Goal: Contribute content

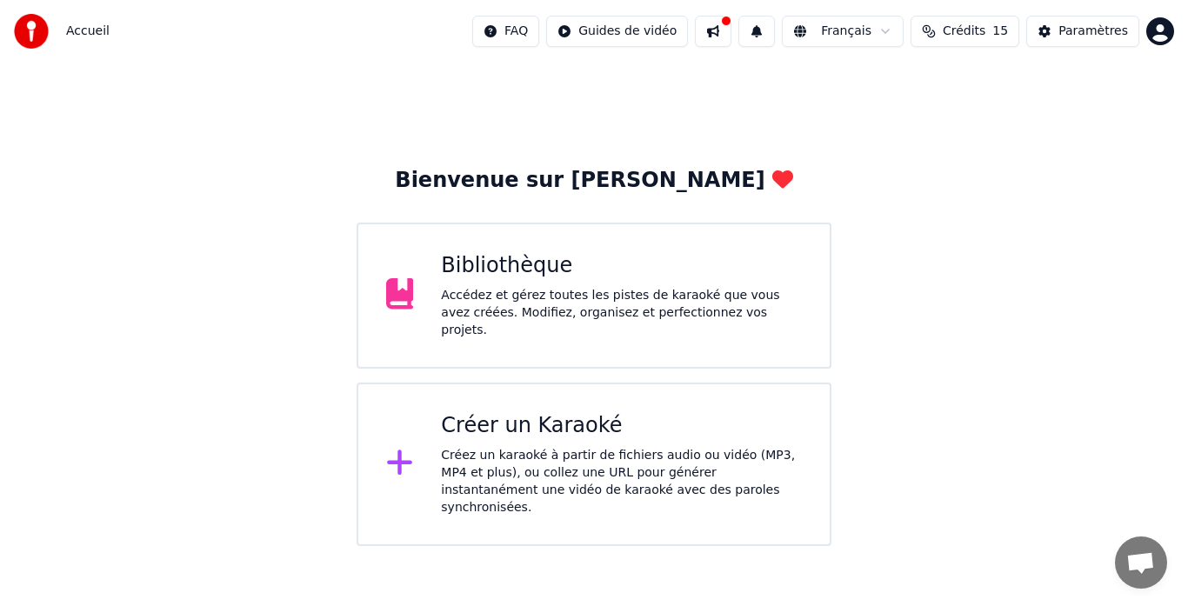
click at [666, 293] on div "Accédez et gérez toutes les pistes de karaoké que vous avez créées. Modifiez, o…" at bounding box center [621, 313] width 361 height 52
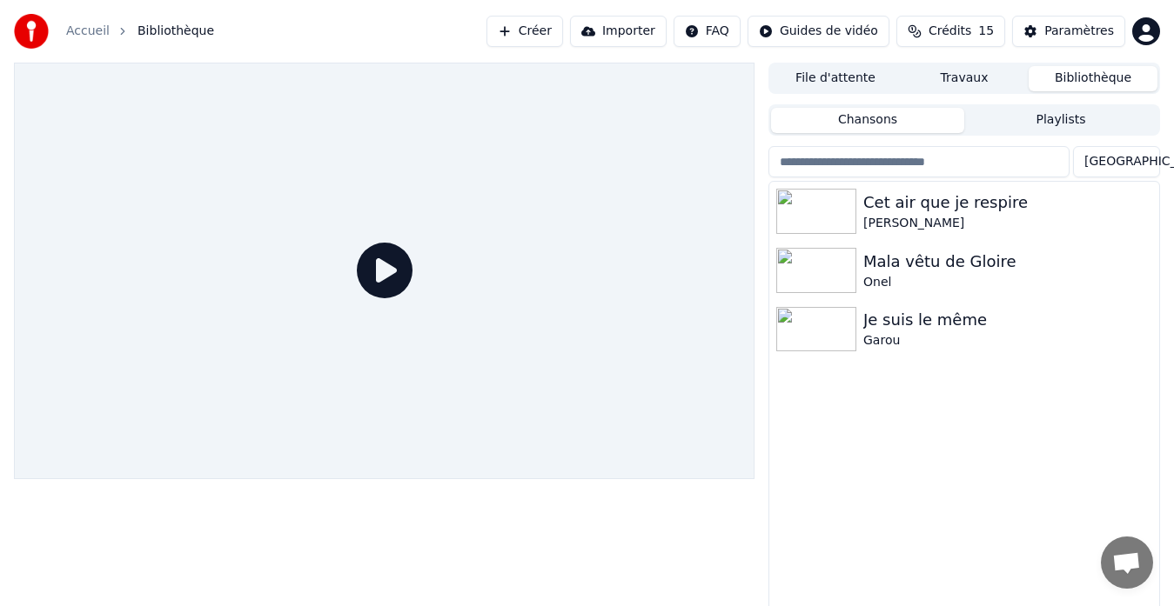
click at [73, 30] on link "Accueil" at bounding box center [88, 31] width 44 height 17
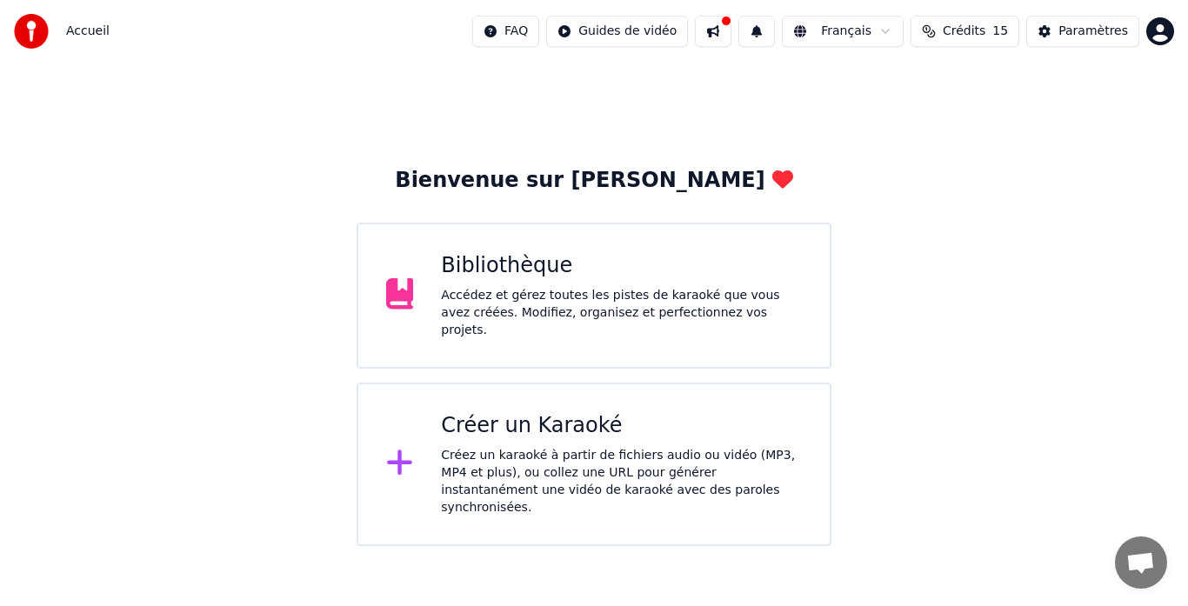
click at [558, 424] on div "Créer un Karaoké" at bounding box center [621, 426] width 361 height 28
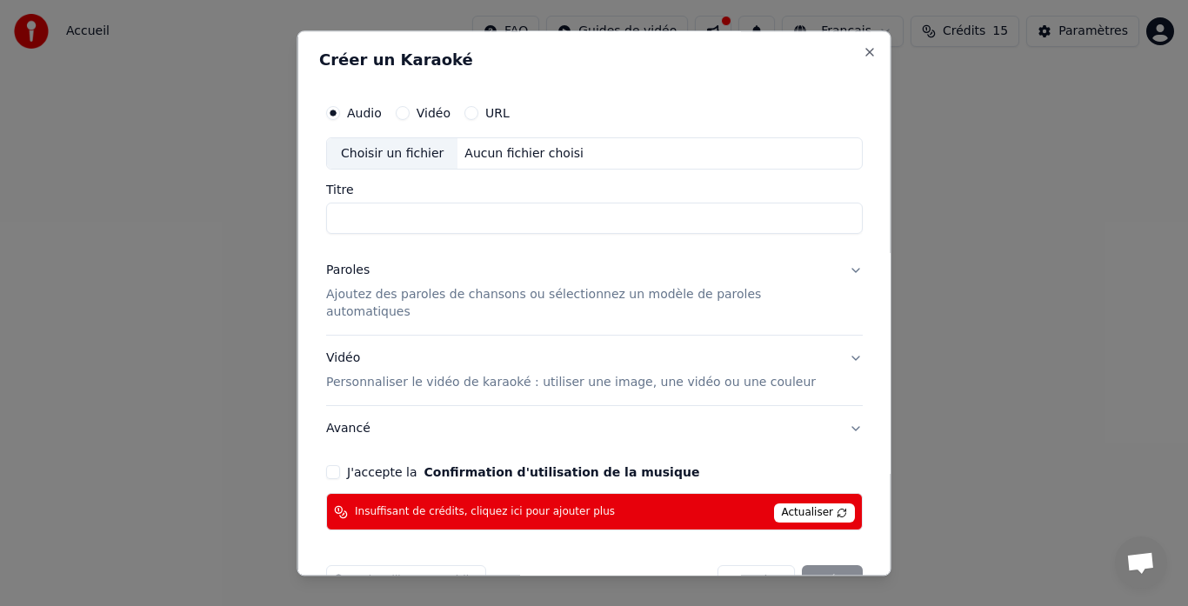
click at [773, 505] on span "Actualiser" at bounding box center [814, 514] width 82 height 19
click at [398, 145] on div "Choisir un fichier" at bounding box center [392, 153] width 131 height 31
type input "**********"
click at [458, 305] on button "Paroles Ajoutez des paroles de chansons ou sélectionnez un modèle de paroles au…" at bounding box center [594, 292] width 537 height 87
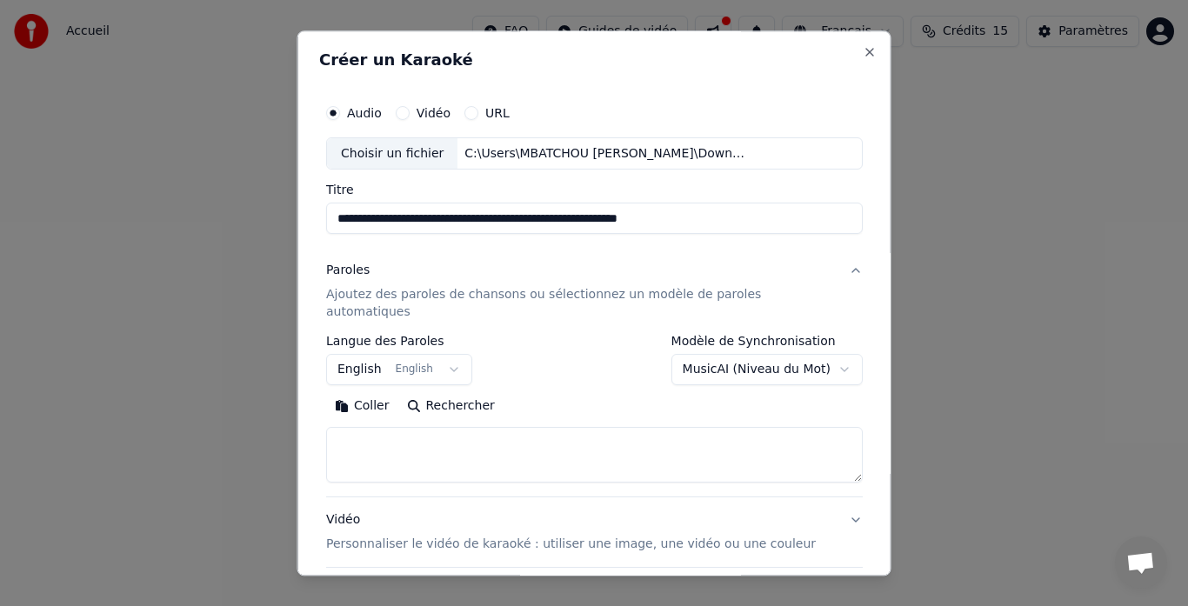
click at [358, 397] on button "Coller" at bounding box center [362, 407] width 72 height 28
type textarea "******"
drag, startPoint x: 410, startPoint y: 421, endPoint x: 263, endPoint y: 417, distance: 147.1
click at [263, 417] on body "**********" at bounding box center [594, 273] width 1188 height 546
click at [379, 393] on button "Coller" at bounding box center [362, 407] width 72 height 28
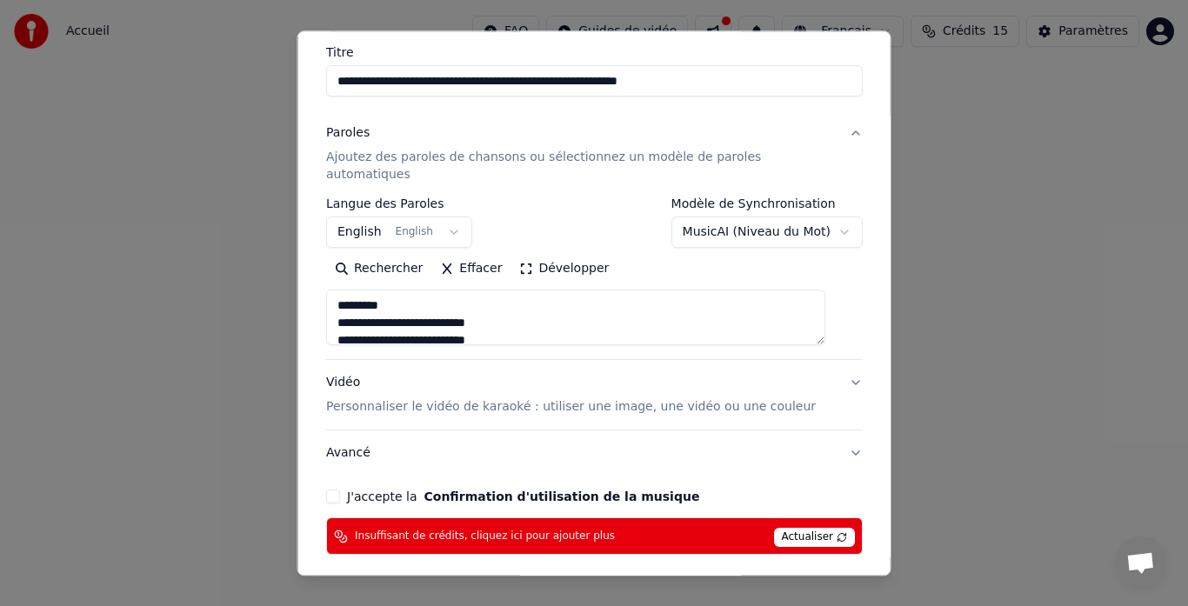
scroll to position [141, 0]
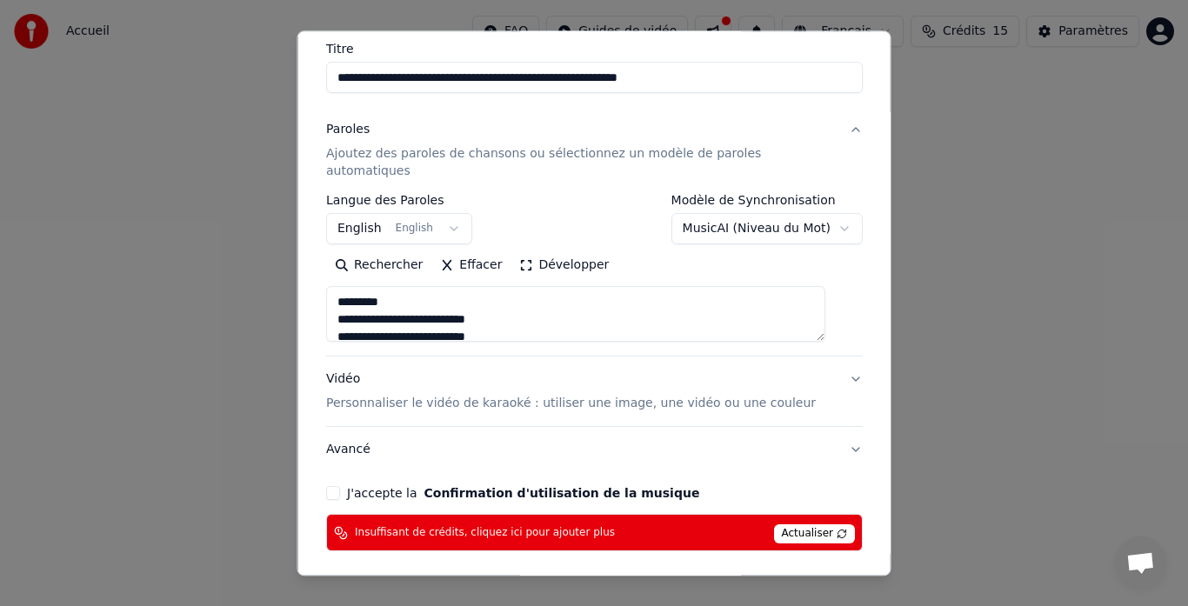
click at [397, 488] on label "J'accepte la Confirmation d'utilisation de la musique" at bounding box center [523, 494] width 352 height 12
click at [340, 487] on button "J'accepte la Confirmation d'utilisation de la musique" at bounding box center [333, 494] width 14 height 14
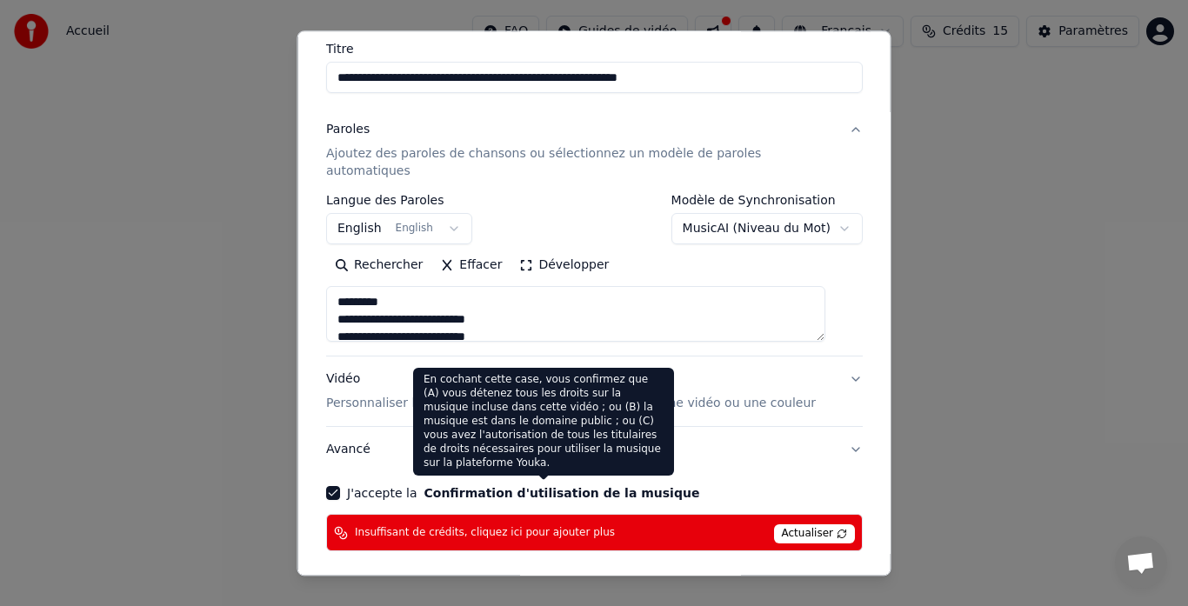
click at [465, 488] on button "Confirmation d'utilisation de la musique" at bounding box center [562, 494] width 276 height 12
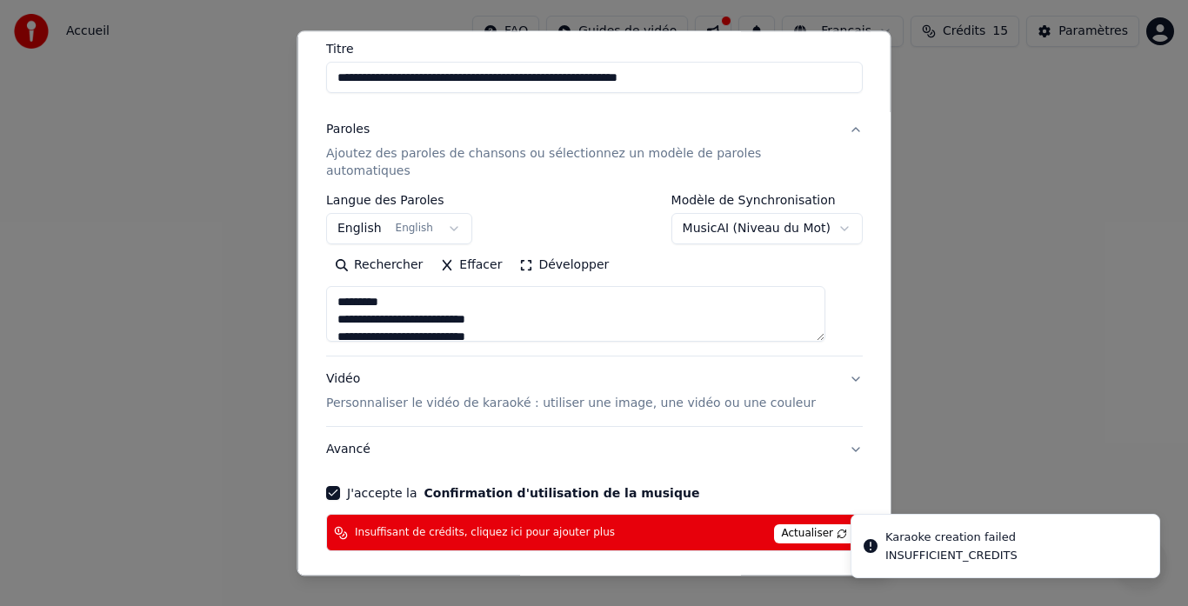
type textarea "**********"
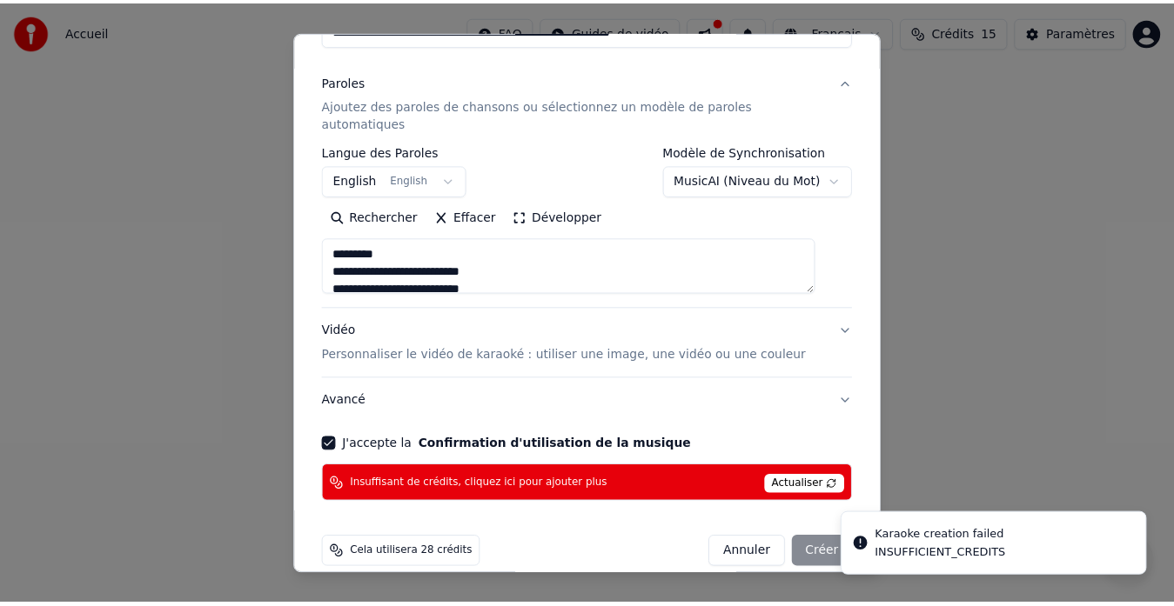
scroll to position [193, 0]
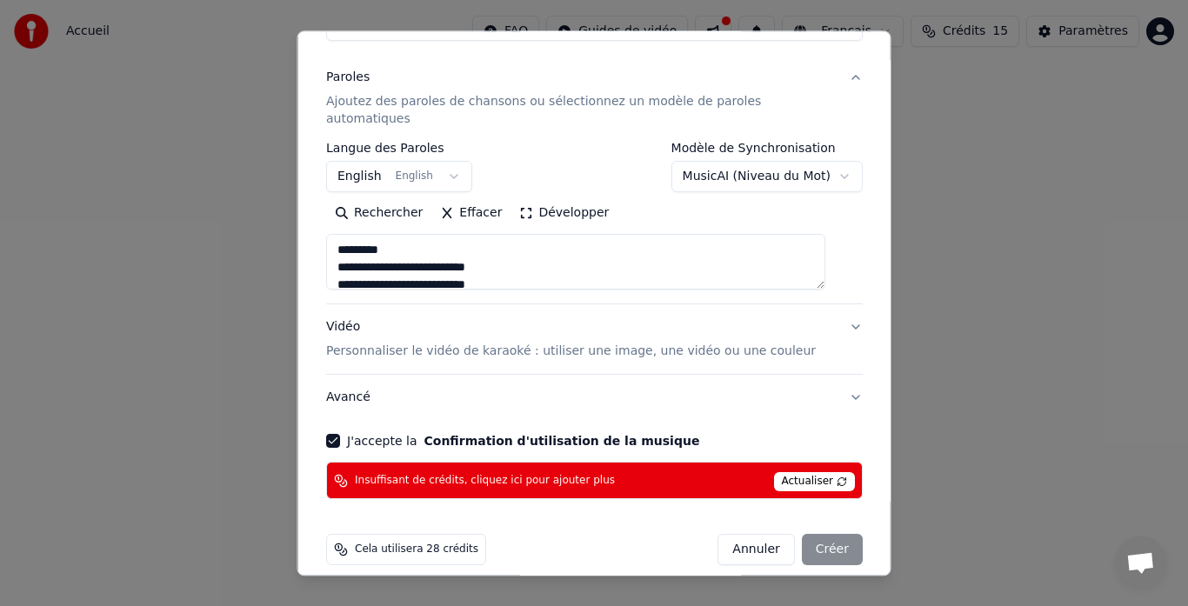
click at [436, 544] on span "Cela utilisera 28 crédits" at bounding box center [417, 551] width 124 height 14
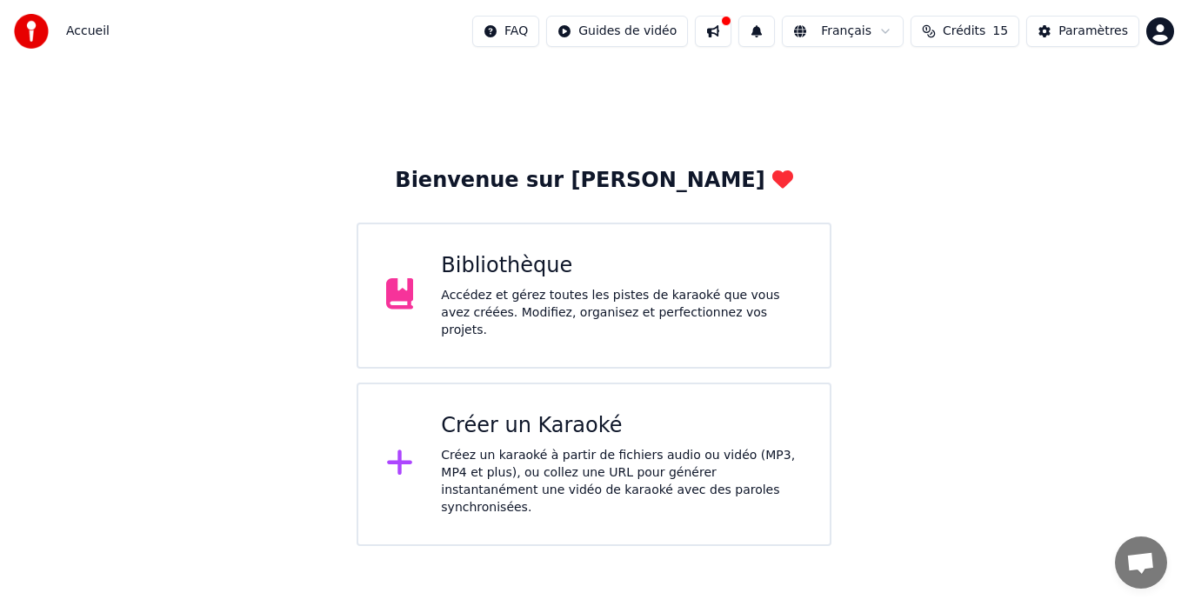
click at [678, 30] on html "Accueil FAQ Guides de vidéo Français Crédits 15 Paramètres Bienvenue sur Youka …" at bounding box center [594, 273] width 1188 height 546
click at [736, 37] on html "Accueil FAQ Guides de vidéo Français Crédits 15 Paramètres Bienvenue sur Youka …" at bounding box center [594, 273] width 1188 height 546
click at [732, 37] on button at bounding box center [713, 31] width 37 height 31
click at [1064, 30] on button "Paramètres" at bounding box center [1083, 31] width 113 height 31
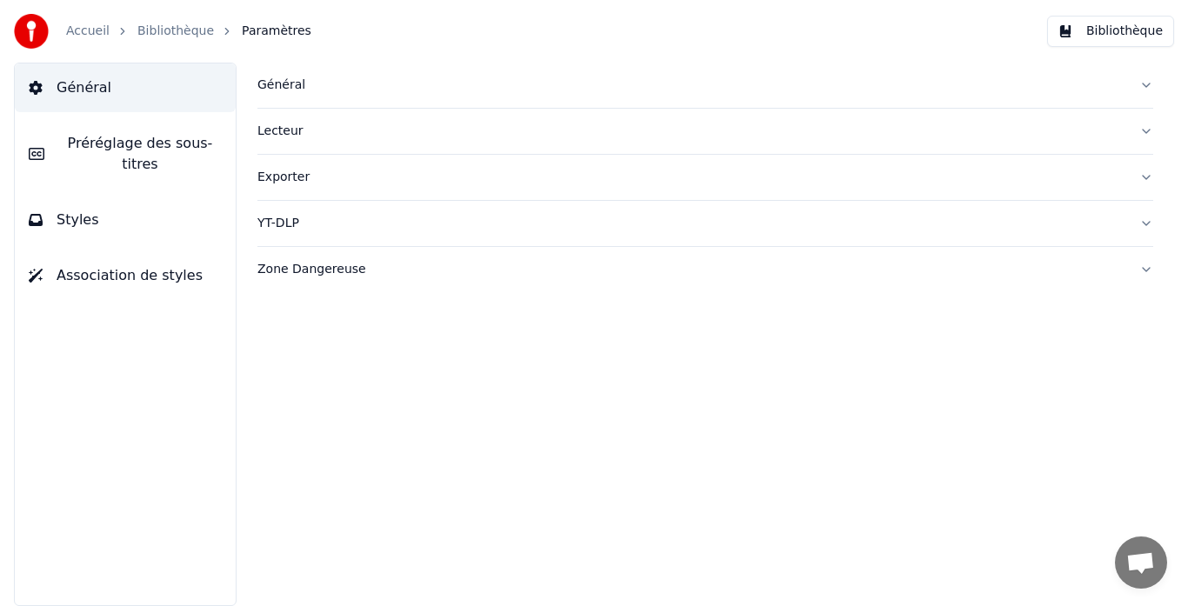
click at [295, 83] on div "Général" at bounding box center [692, 85] width 868 height 17
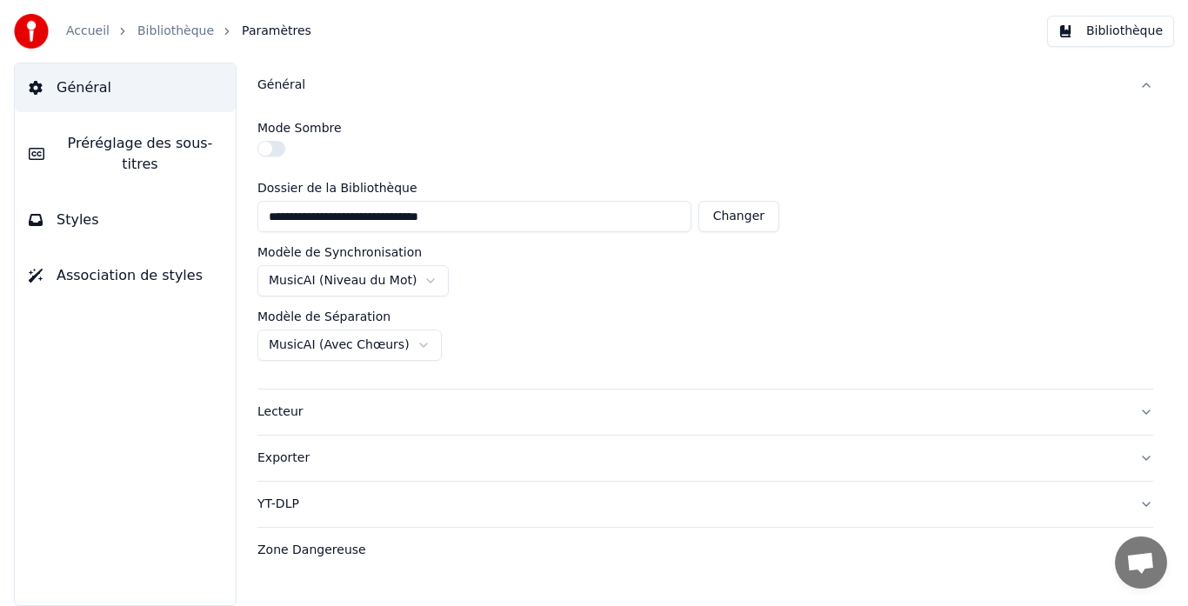
click at [155, 157] on button "Préréglage des sous-titres" at bounding box center [125, 154] width 221 height 70
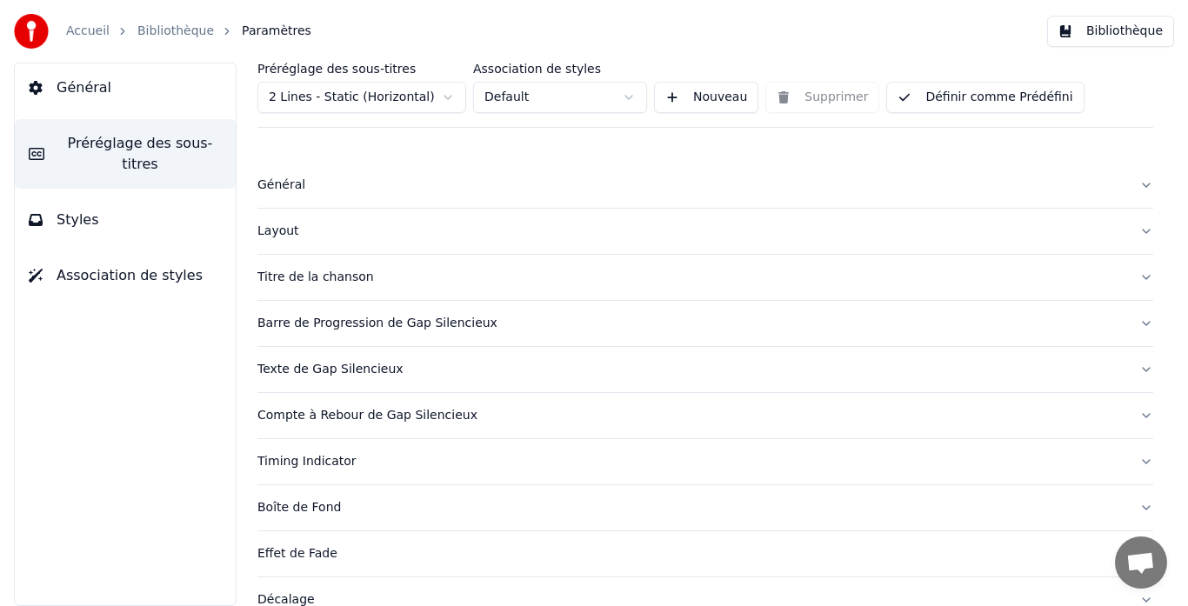
click at [112, 200] on button "Styles" at bounding box center [125, 220] width 221 height 49
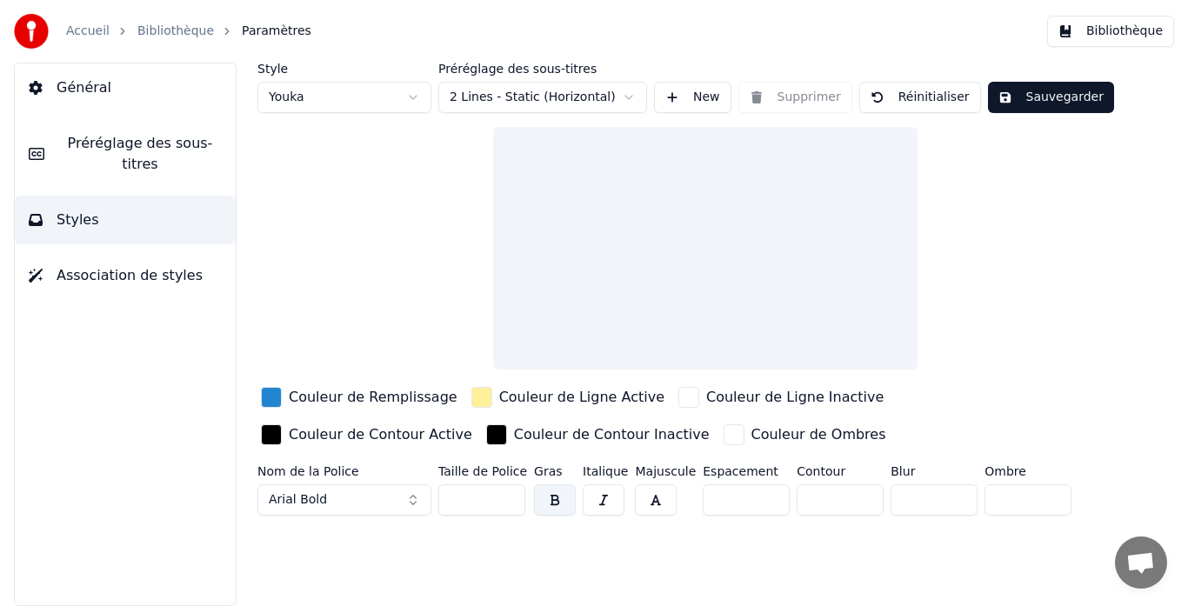
click at [139, 251] on button "Association de styles" at bounding box center [125, 275] width 221 height 49
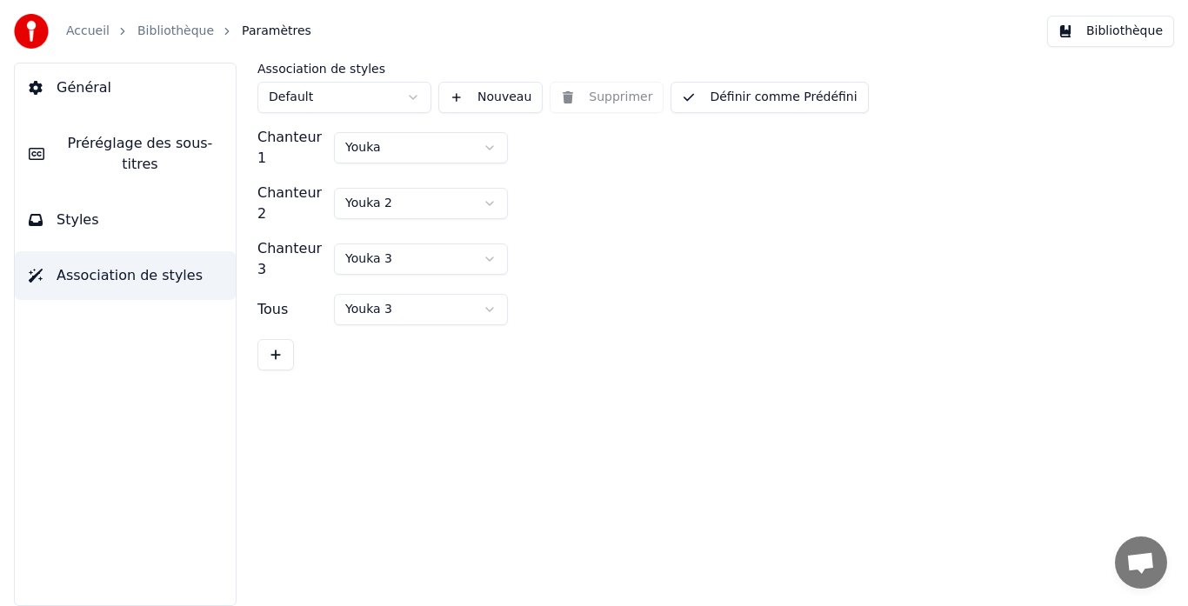
click at [90, 33] on link "Accueil" at bounding box center [88, 31] width 44 height 17
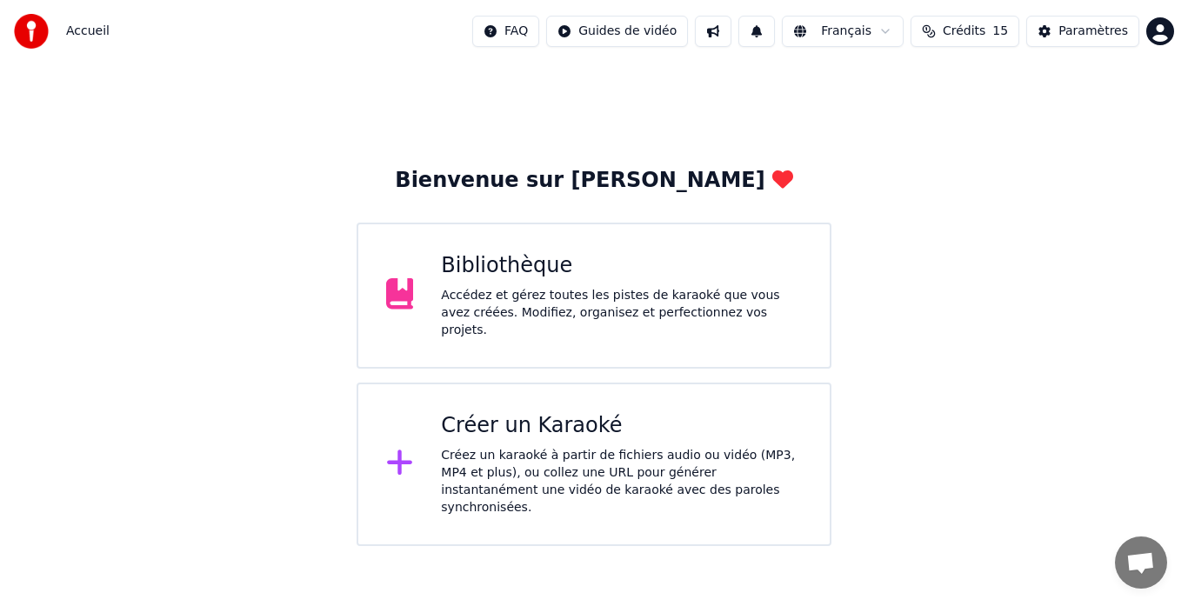
click at [934, 34] on button "Crédits 15" at bounding box center [965, 31] width 109 height 31
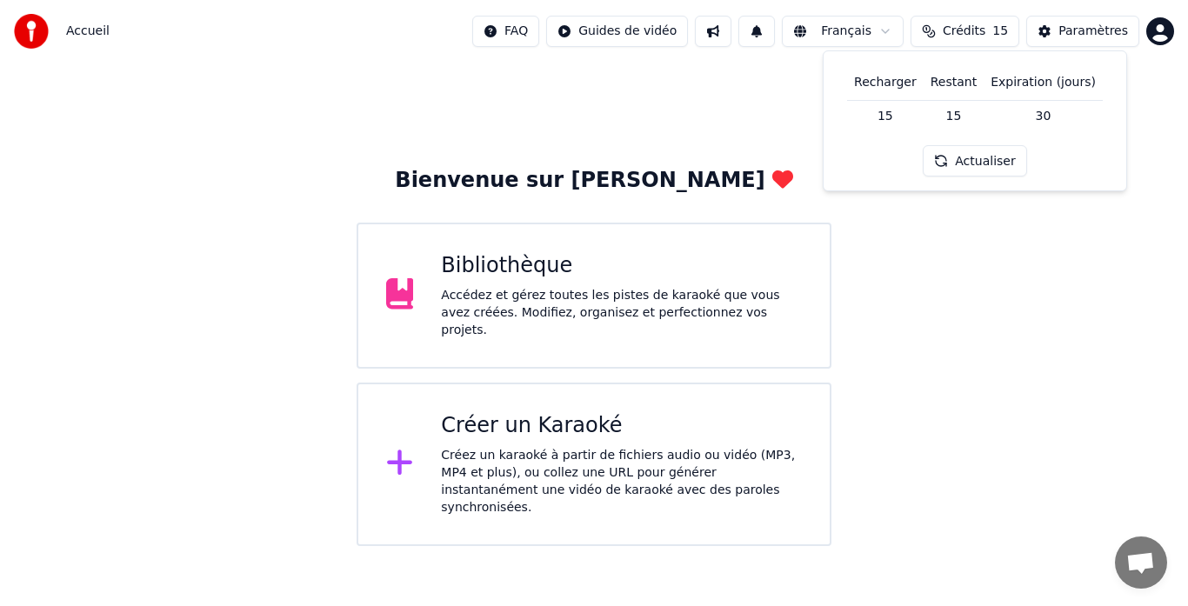
click at [1037, 116] on td "30" at bounding box center [1043, 115] width 119 height 31
click at [995, 155] on button "Actualiser" at bounding box center [975, 160] width 104 height 31
click at [887, 106] on td "15" at bounding box center [885, 115] width 77 height 31
click at [657, 271] on div "Bibliothèque" at bounding box center [621, 266] width 361 height 28
